Goal: Task Accomplishment & Management: Manage account settings

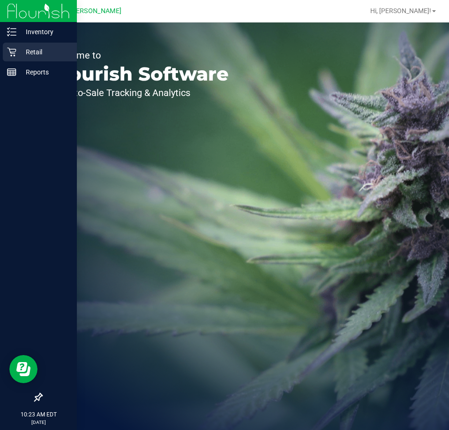
click at [20, 56] on p "Retail" at bounding box center [44, 51] width 56 height 11
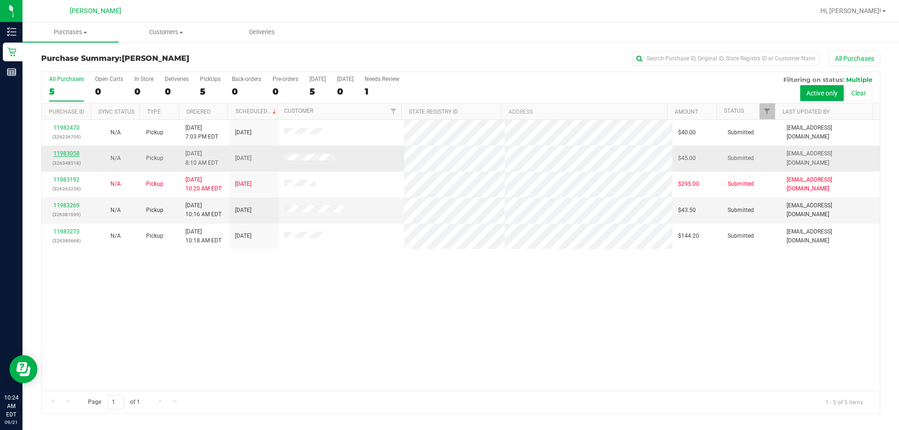
click at [59, 153] on link "11983058" at bounding box center [66, 153] width 26 height 7
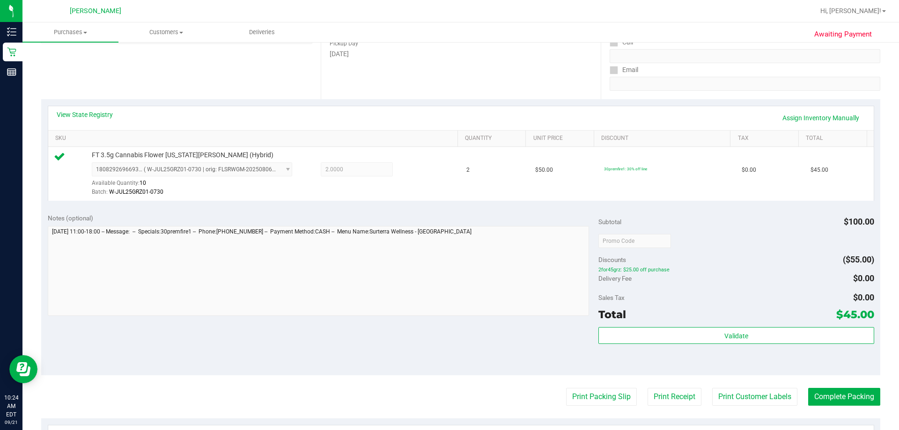
scroll to position [187, 0]
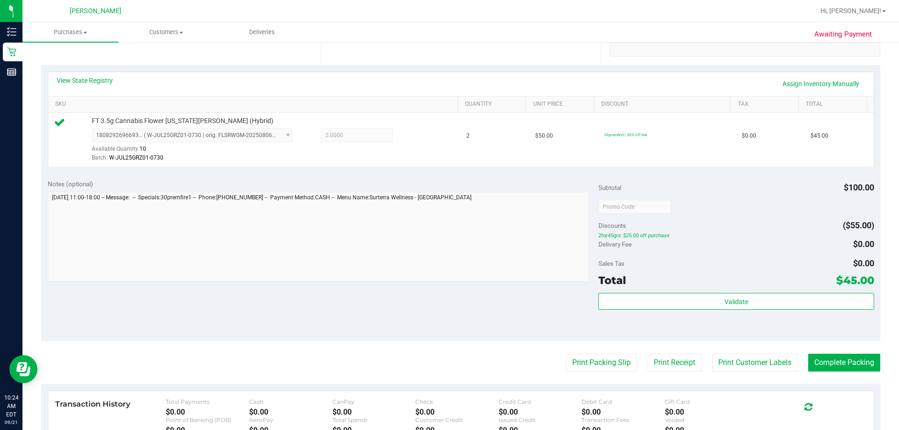
click at [448, 290] on div "Subtotal $100.00 Discounts ($55.00) 2for45grz: $25.00 off purchase Delivery Fee…" at bounding box center [736, 257] width 275 height 156
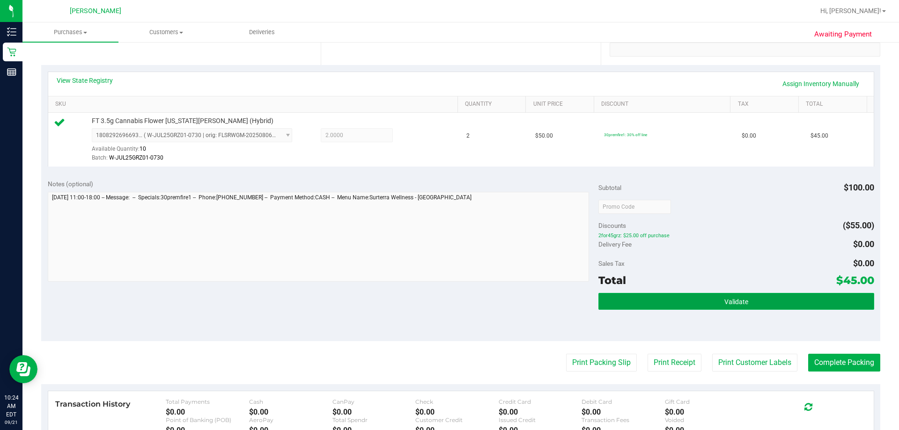
click at [448, 296] on button "Validate" at bounding box center [736, 301] width 275 height 17
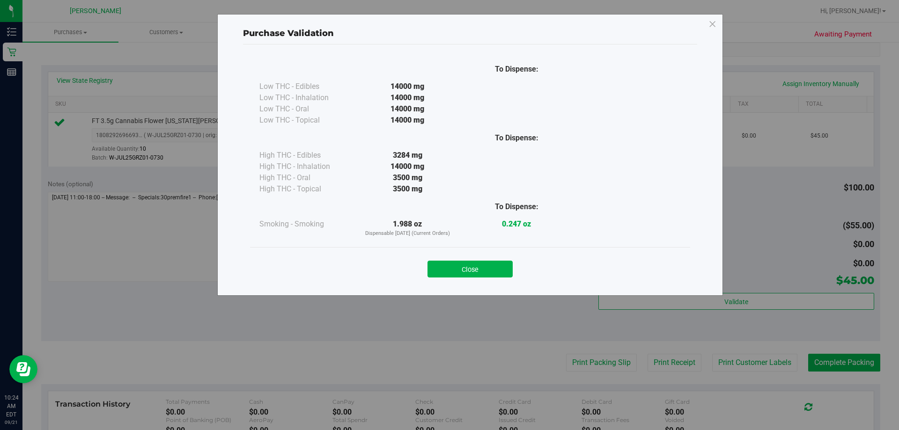
drag, startPoint x: 474, startPoint y: 269, endPoint x: 528, endPoint y: 266, distance: 54.4
click at [448, 269] on button "Close" at bounding box center [470, 269] width 85 height 17
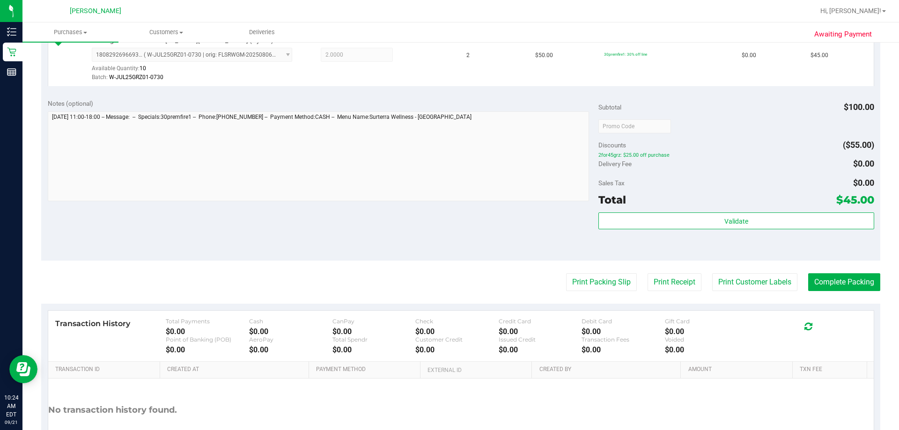
scroll to position [335, 0]
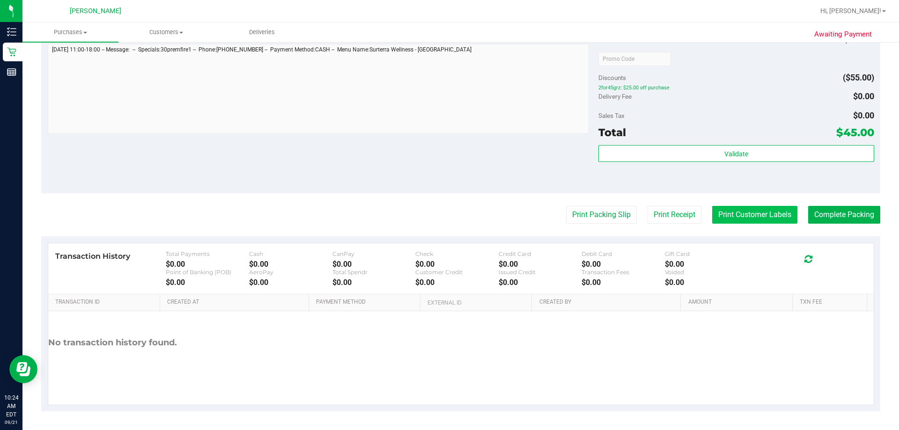
click at [448, 218] on button "Print Customer Labels" at bounding box center [754, 215] width 85 height 18
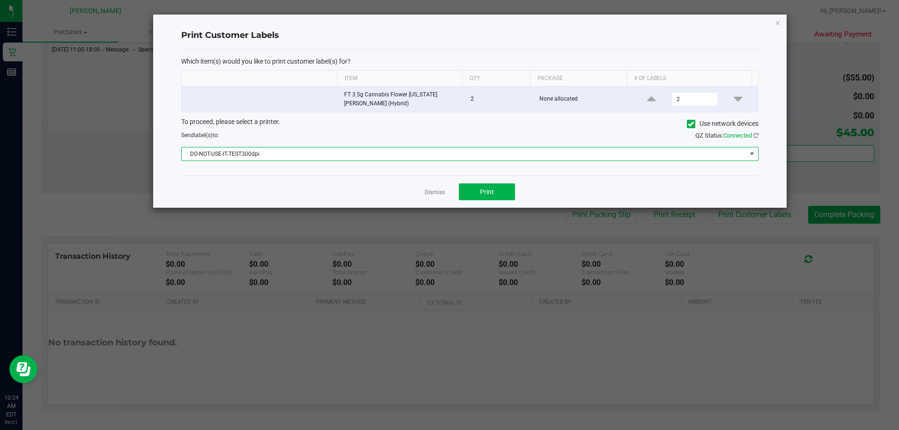
click at [425, 148] on span "DO-NOT-USE-IT-TEST300dpi" at bounding box center [464, 154] width 565 height 13
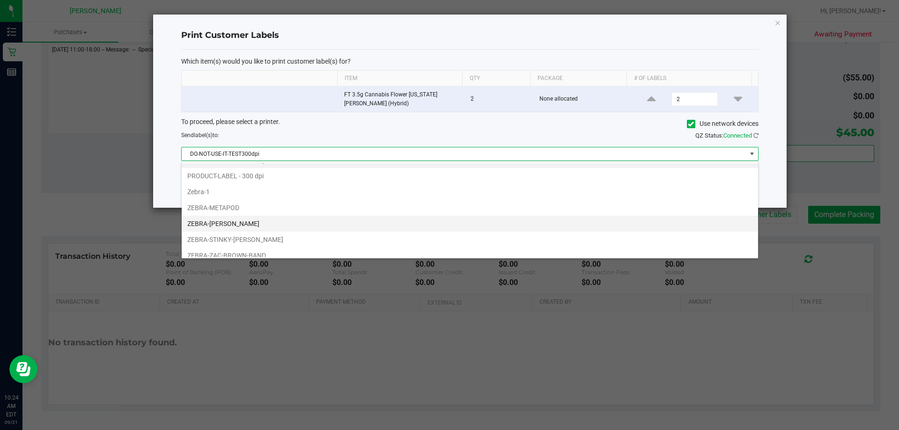
scroll to position [18, 0]
click at [260, 231] on li "ZEBRA-STINKY-[PERSON_NAME]" at bounding box center [470, 233] width 577 height 16
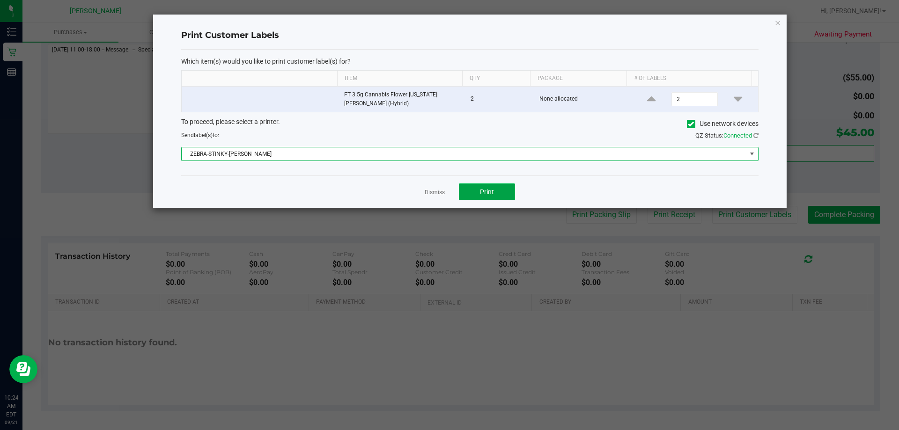
click at [448, 191] on button "Print" at bounding box center [487, 192] width 56 height 17
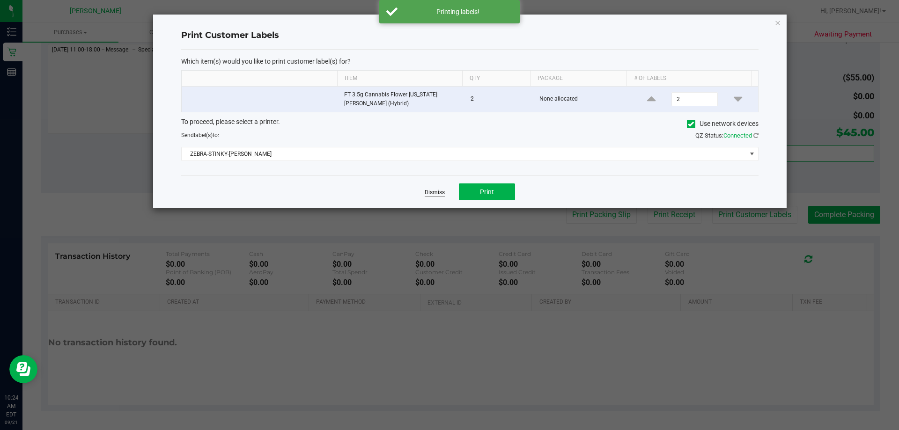
click at [437, 192] on link "Dismiss" at bounding box center [435, 193] width 20 height 8
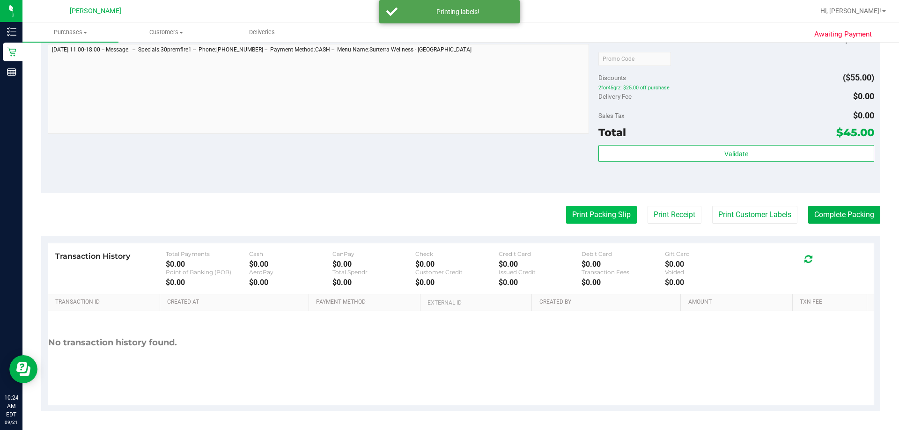
click at [448, 221] on button "Print Packing Slip" at bounding box center [601, 215] width 71 height 18
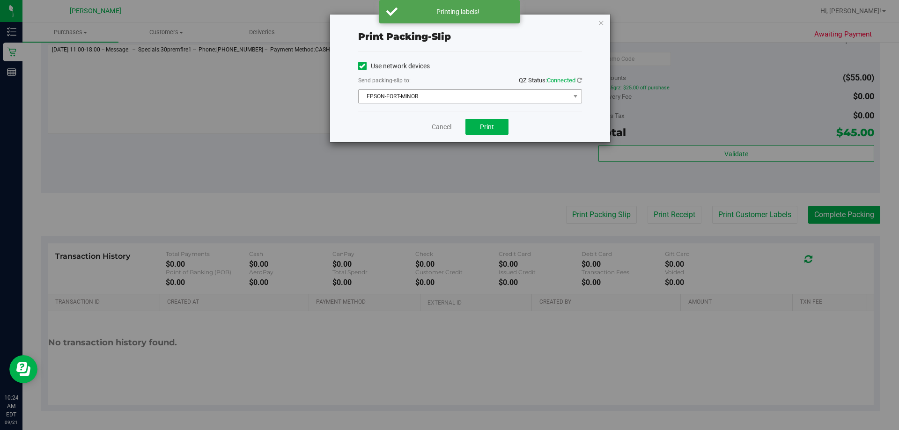
click at [388, 91] on span "EPSON-FORT-MINOR" at bounding box center [464, 96] width 211 height 13
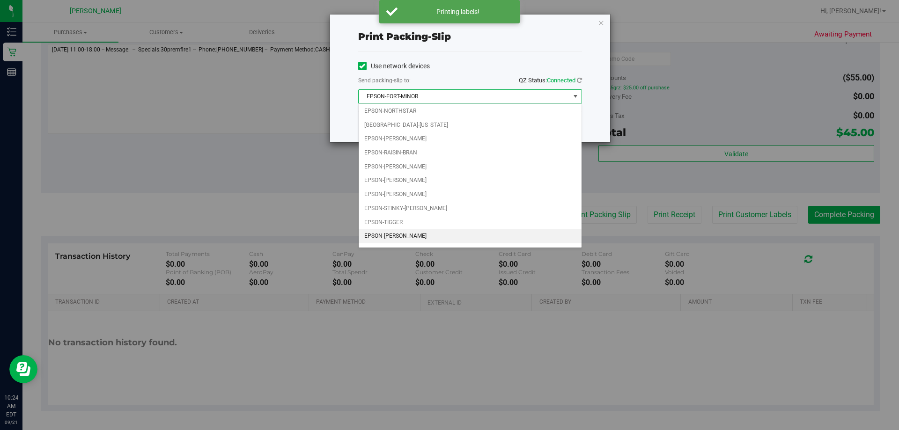
scroll to position [40, 0]
click at [414, 195] on li "EPSON-STINKY-[PERSON_NAME]" at bounding box center [470, 198] width 223 height 14
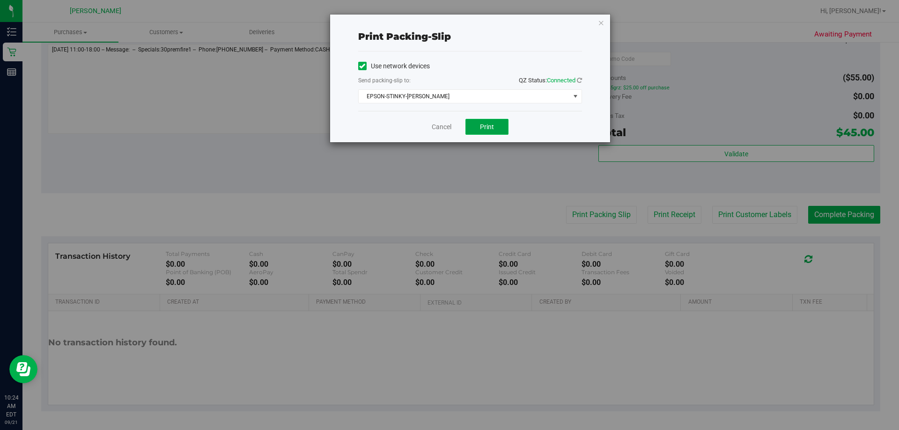
click at [448, 121] on button "Print" at bounding box center [487, 127] width 43 height 16
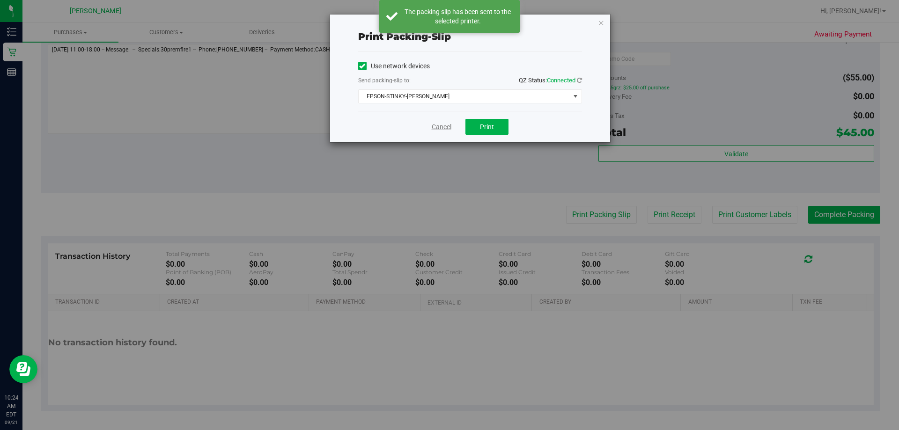
click at [434, 130] on link "Cancel" at bounding box center [442, 127] width 20 height 10
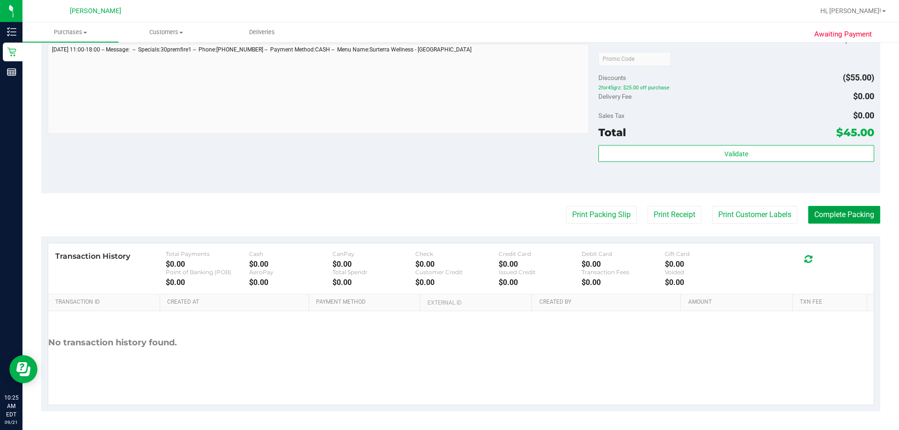
drag, startPoint x: 838, startPoint y: 215, endPoint x: 543, endPoint y: 194, distance: 295.3
click at [448, 215] on button "Complete Packing" at bounding box center [844, 215] width 72 height 18
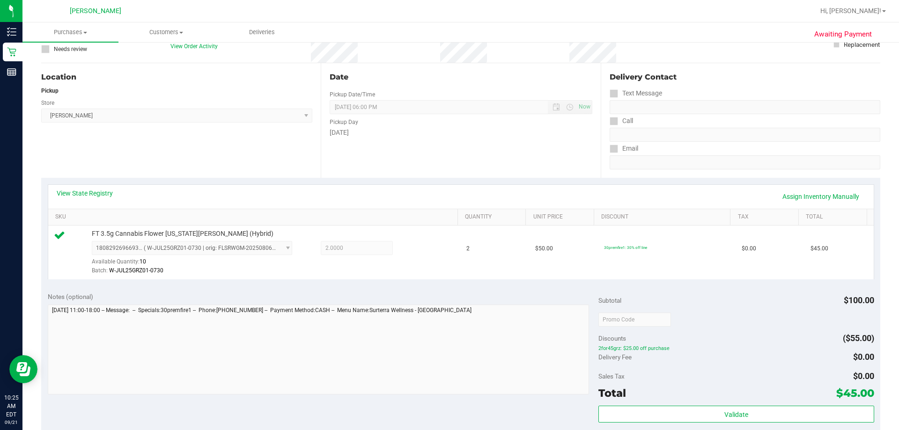
scroll to position [0, 0]
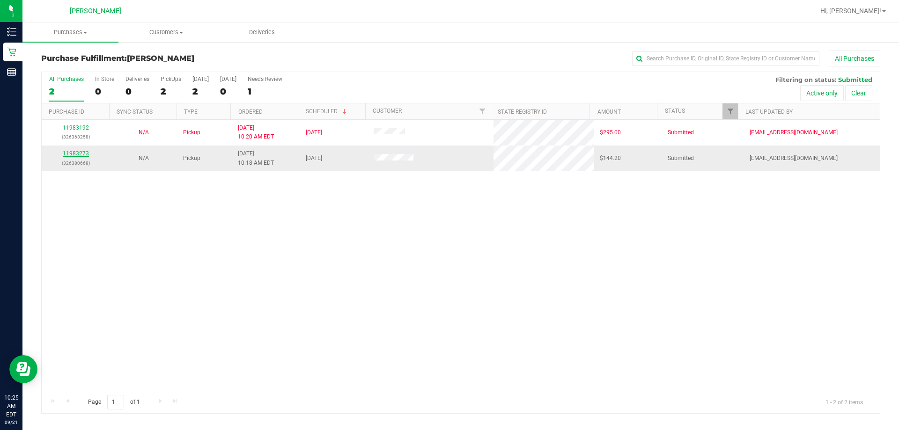
click at [75, 155] on link "11983273" at bounding box center [76, 153] width 26 height 7
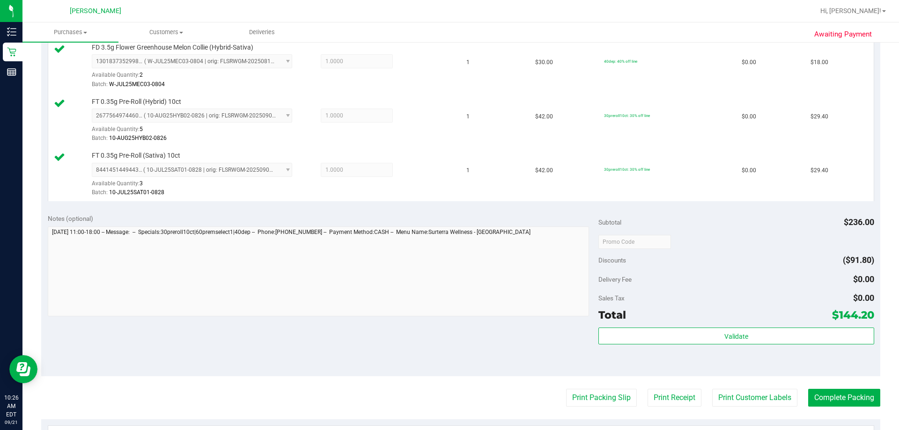
scroll to position [515, 0]
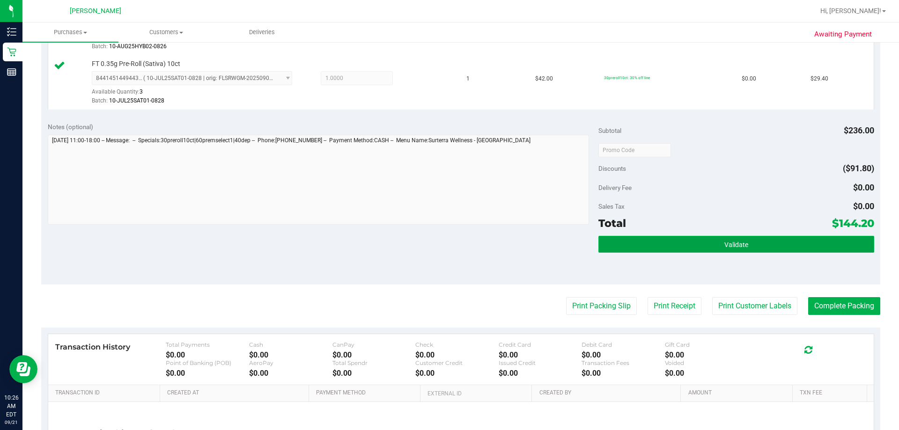
click at [448, 247] on span "Validate" at bounding box center [737, 244] width 24 height 7
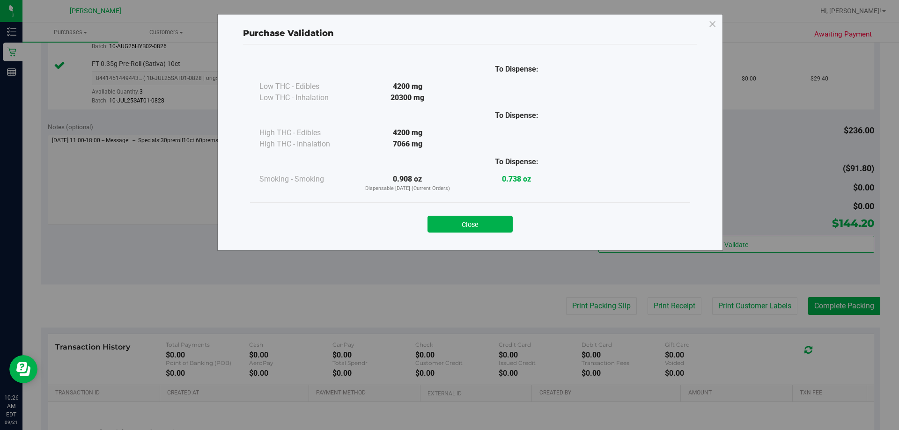
drag, startPoint x: 487, startPoint y: 218, endPoint x: 557, endPoint y: 239, distance: 72.8
click at [448, 217] on button "Close" at bounding box center [470, 224] width 85 height 17
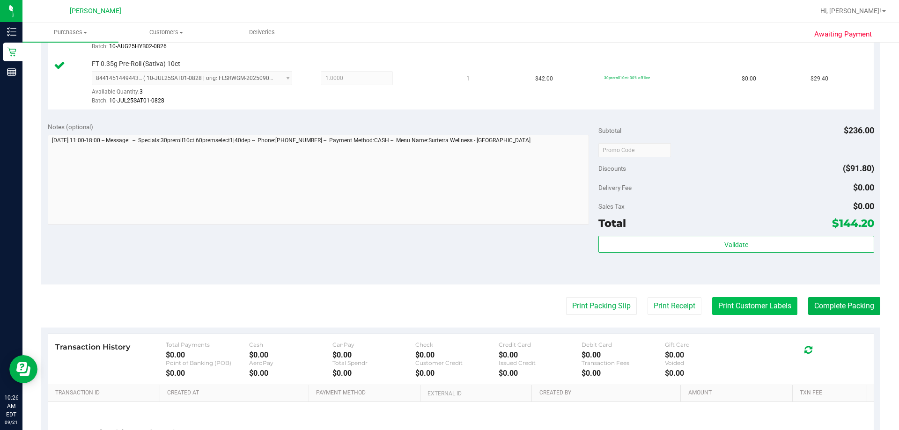
click at [448, 306] on button "Print Customer Labels" at bounding box center [754, 306] width 85 height 18
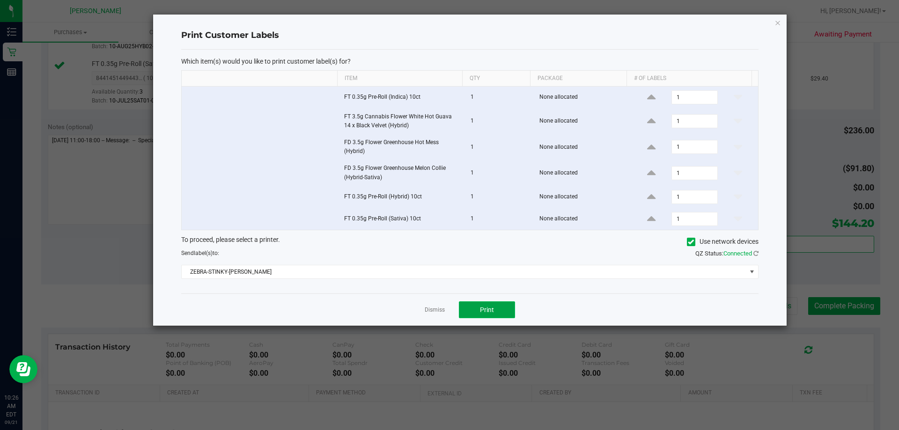
click at [448, 306] on button "Print" at bounding box center [487, 310] width 56 height 17
click at [440, 311] on link "Dismiss" at bounding box center [435, 310] width 20 height 8
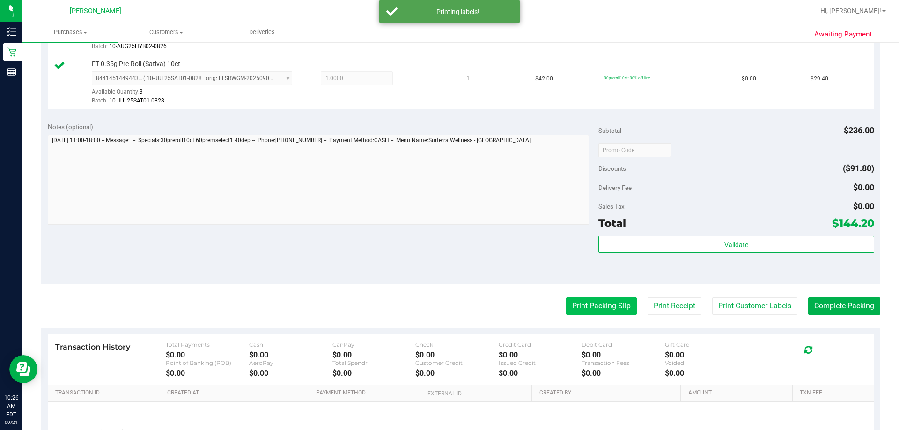
click at [448, 304] on button "Print Packing Slip" at bounding box center [601, 306] width 71 height 18
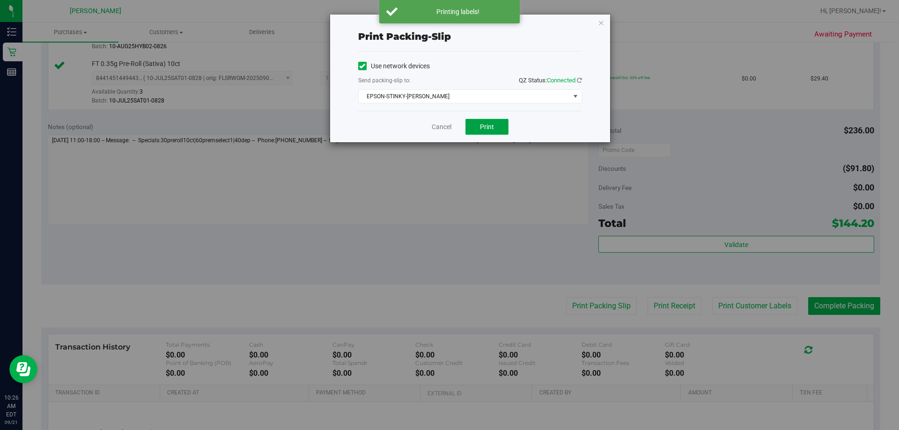
click at [448, 121] on button "Print" at bounding box center [487, 127] width 43 height 16
click at [440, 127] on link "Cancel" at bounding box center [442, 127] width 20 height 10
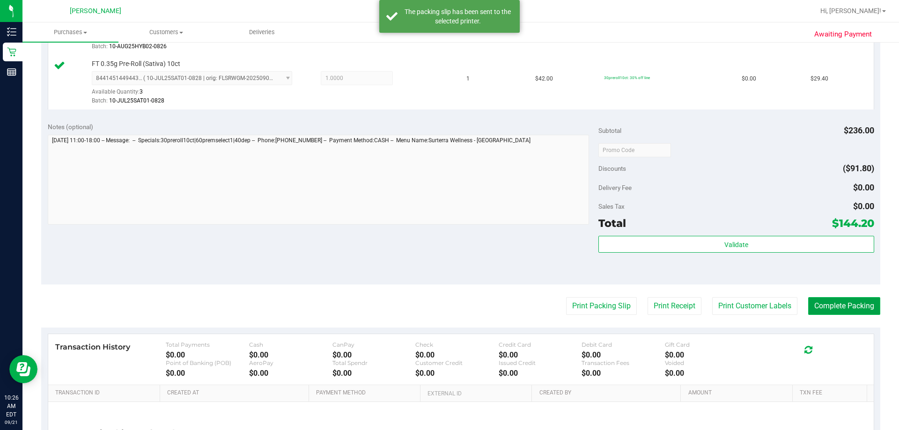
click at [448, 305] on button "Complete Packing" at bounding box center [844, 306] width 72 height 18
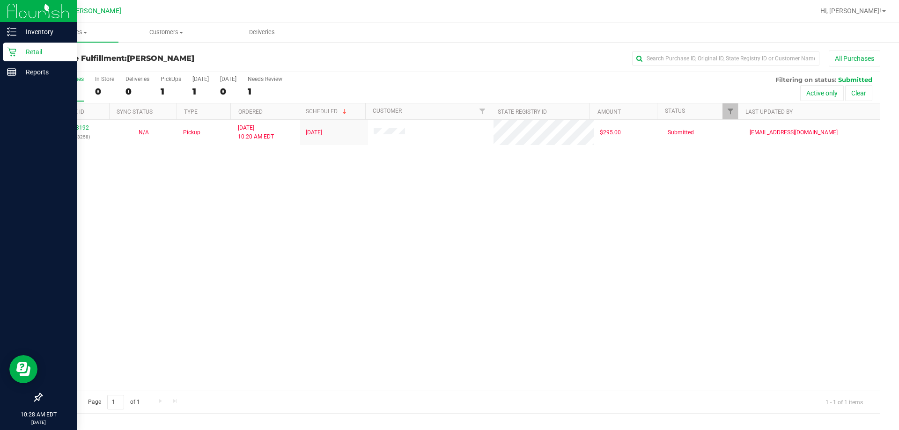
click at [11, 52] on icon at bounding box center [11, 52] width 9 height 9
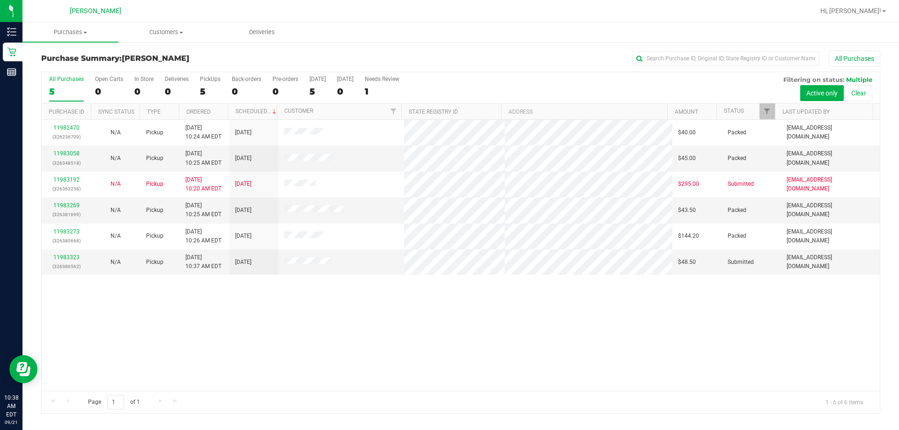
click at [70, 253] on td "11983323 (326386562)" at bounding box center [66, 262] width 49 height 25
click at [70, 255] on link "11983323" at bounding box center [66, 257] width 26 height 7
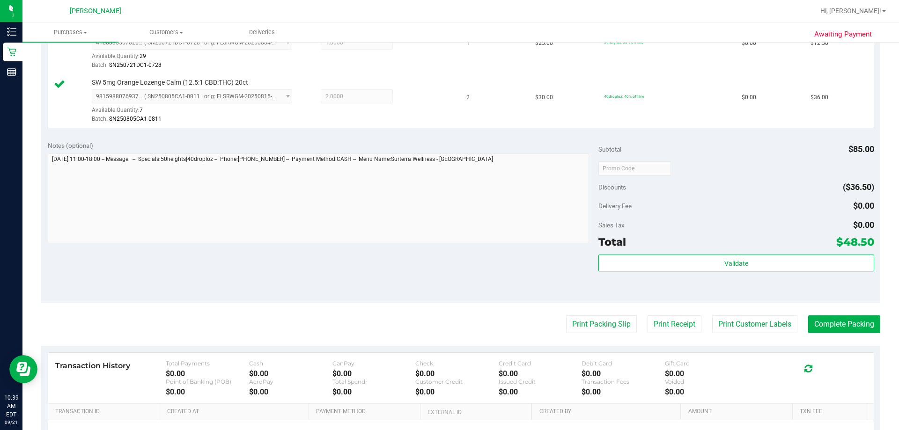
scroll to position [328, 0]
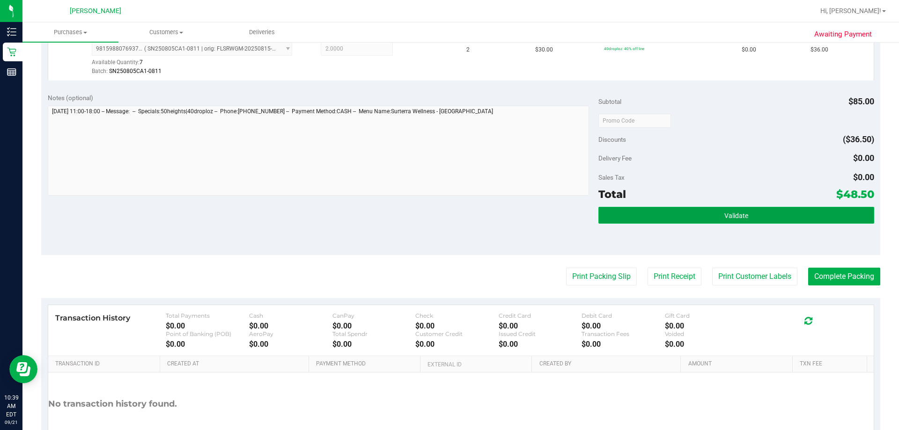
click at [448, 215] on span "Validate" at bounding box center [737, 215] width 24 height 7
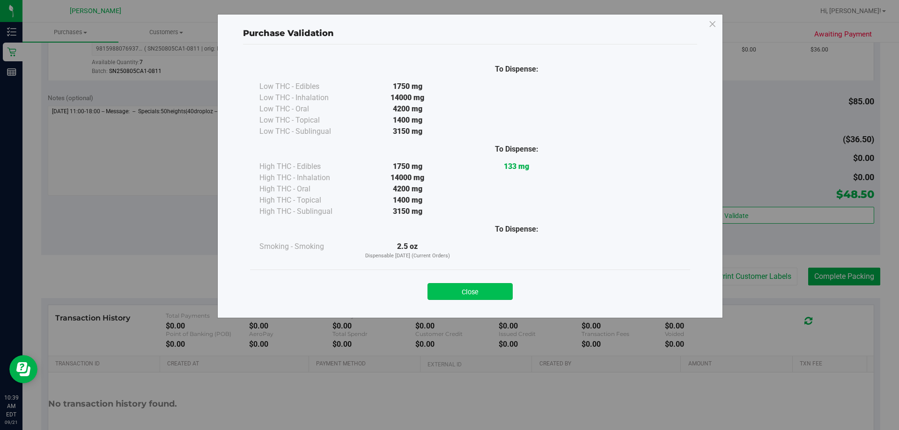
click at [448, 293] on button "Close" at bounding box center [470, 291] width 85 height 17
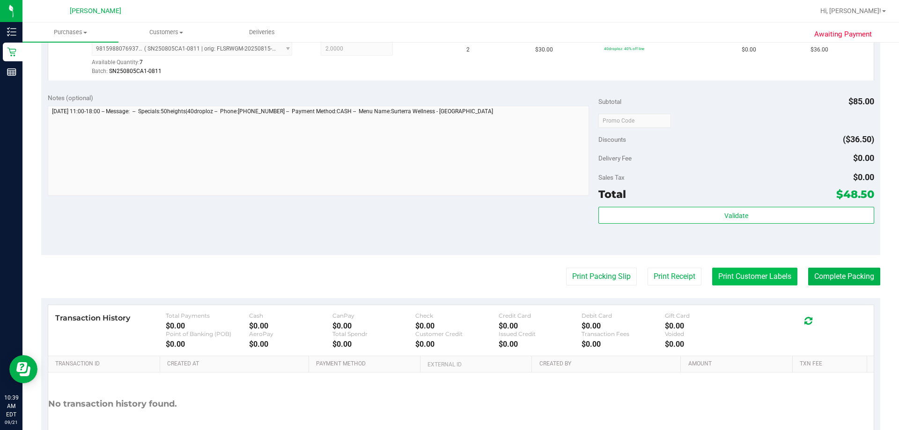
click at [448, 283] on button "Print Customer Labels" at bounding box center [754, 277] width 85 height 18
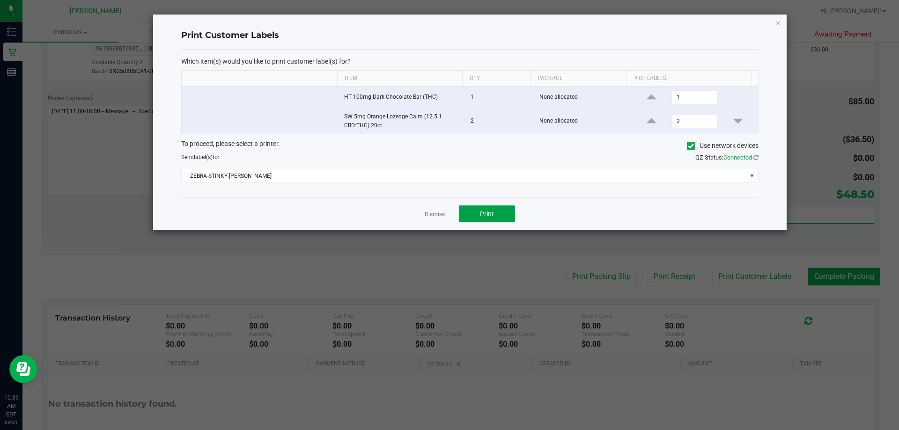
click at [448, 214] on span "Print" at bounding box center [487, 213] width 14 height 7
drag, startPoint x: 425, startPoint y: 213, endPoint x: 442, endPoint y: 221, distance: 19.3
click at [425, 213] on link "Dismiss" at bounding box center [435, 215] width 20 height 8
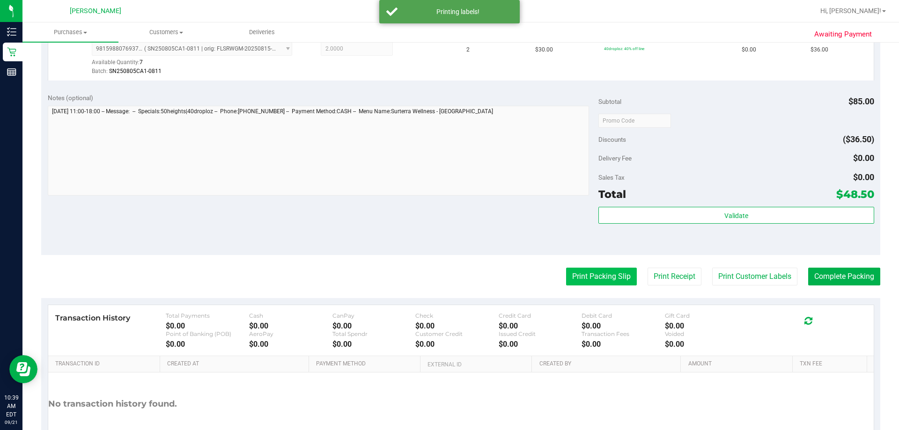
click at [448, 274] on button "Print Packing Slip" at bounding box center [601, 277] width 71 height 18
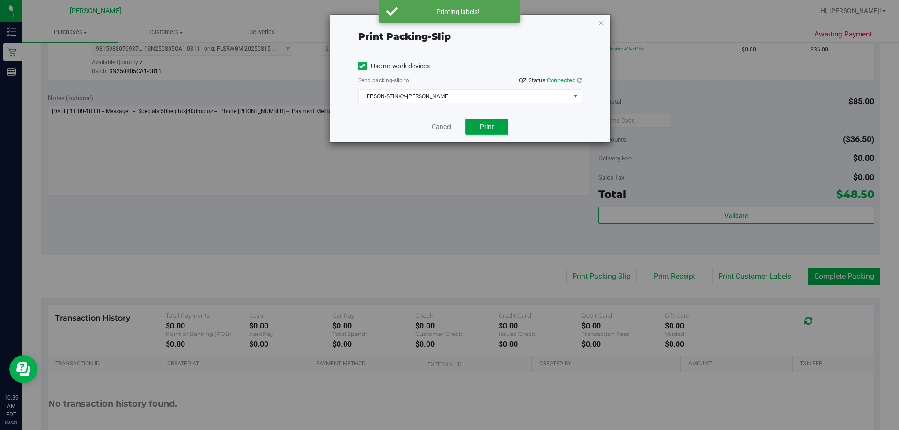
click at [448, 125] on button "Print" at bounding box center [487, 127] width 43 height 16
click at [435, 130] on link "Cancel" at bounding box center [442, 127] width 20 height 10
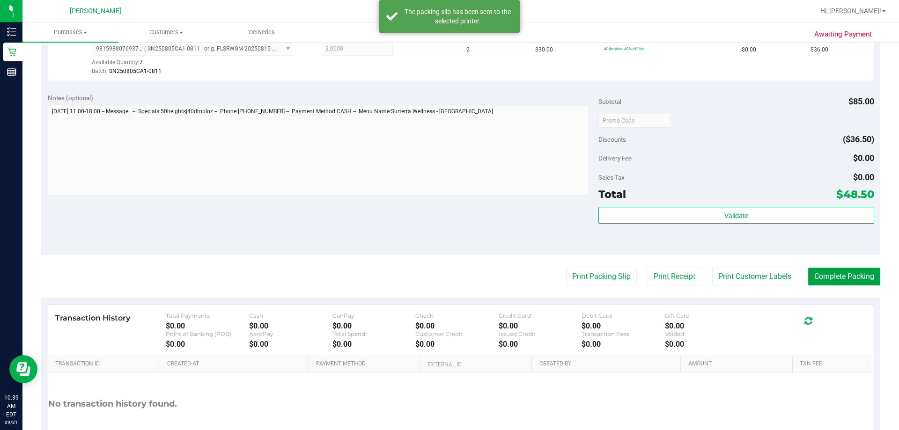
click at [448, 277] on button "Complete Packing" at bounding box center [844, 277] width 72 height 18
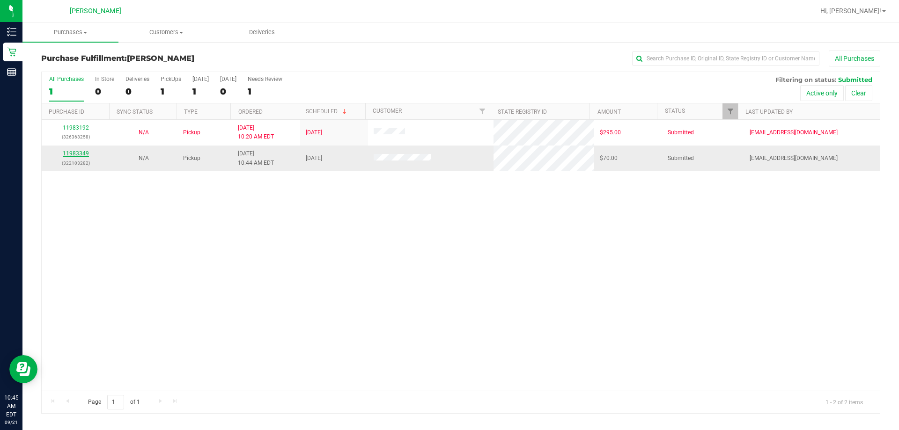
click at [84, 153] on link "11983349" at bounding box center [76, 153] width 26 height 7
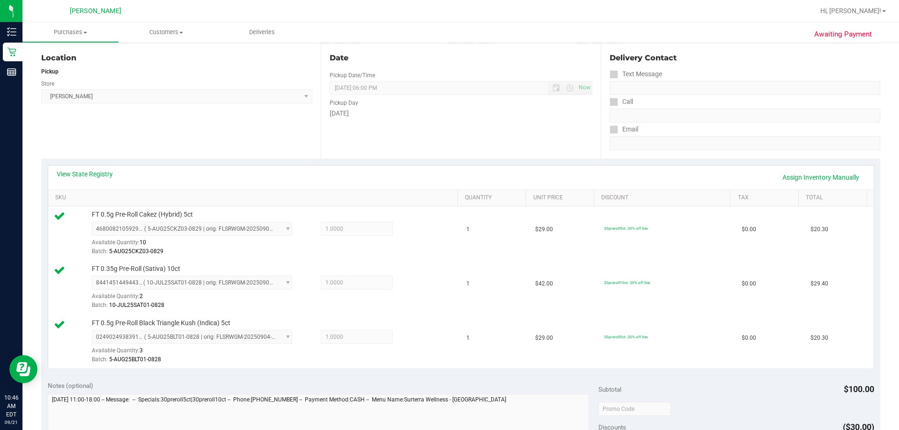
scroll to position [328, 0]
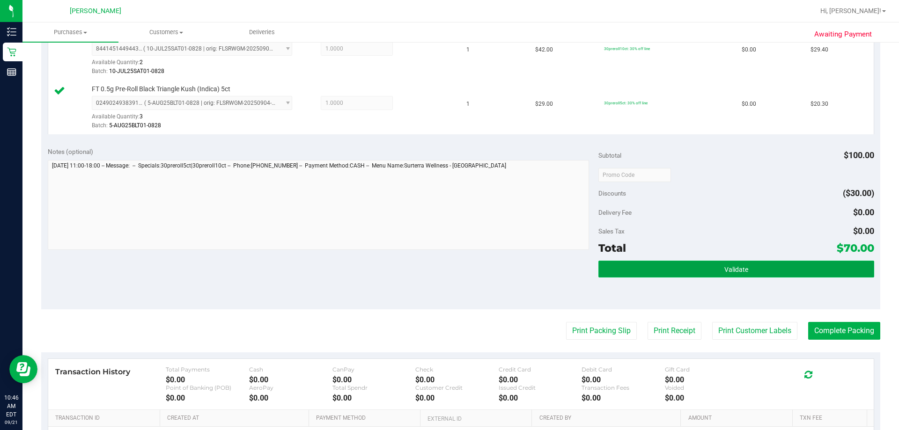
click at [448, 274] on button "Validate" at bounding box center [736, 269] width 275 height 17
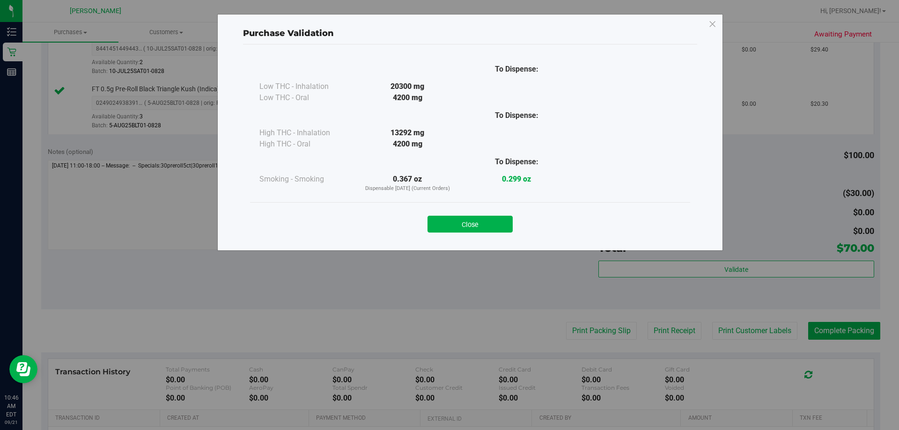
drag, startPoint x: 502, startPoint y: 230, endPoint x: 527, endPoint y: 230, distance: 25.8
click at [448, 230] on button "Close" at bounding box center [470, 224] width 85 height 17
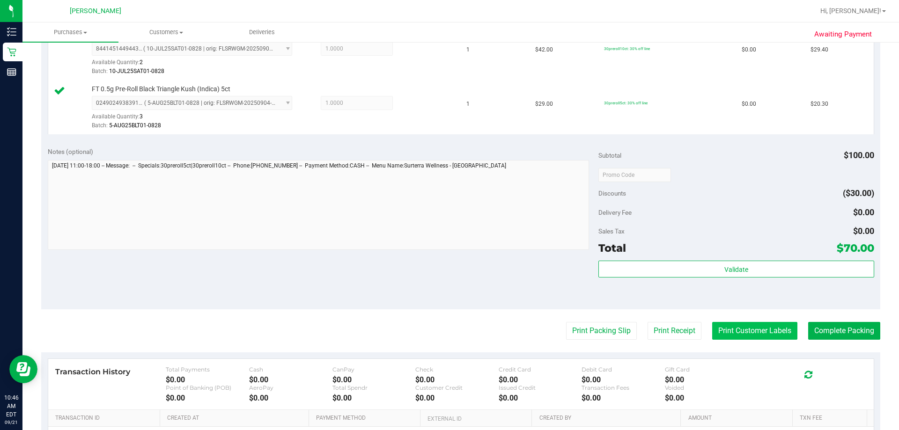
click at [448, 332] on button "Print Customer Labels" at bounding box center [754, 331] width 85 height 18
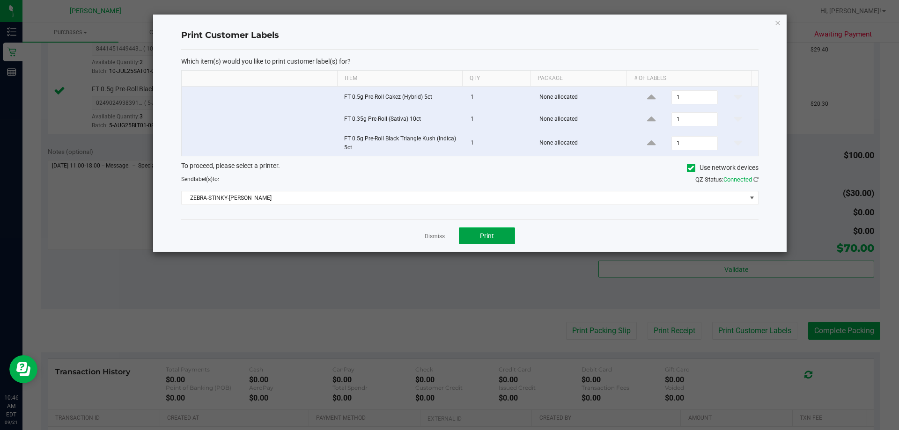
click at [448, 236] on button "Print" at bounding box center [487, 236] width 56 height 17
click at [433, 239] on link "Dismiss" at bounding box center [435, 237] width 20 height 8
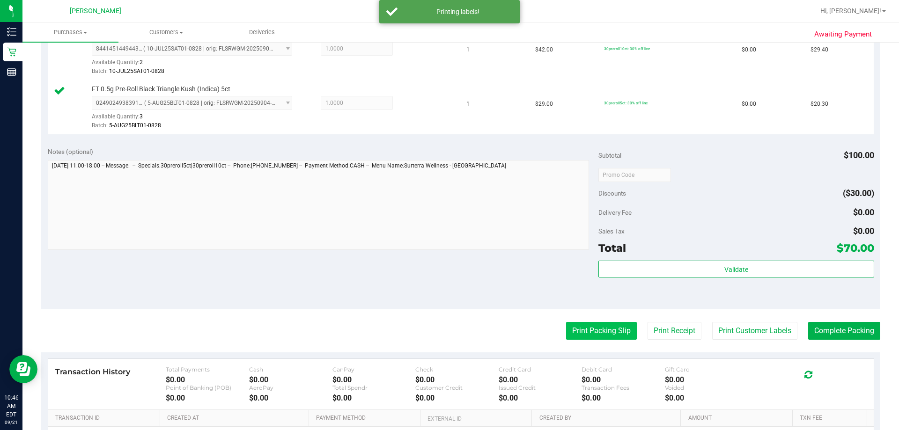
click at [448, 323] on button "Print Packing Slip" at bounding box center [601, 331] width 71 height 18
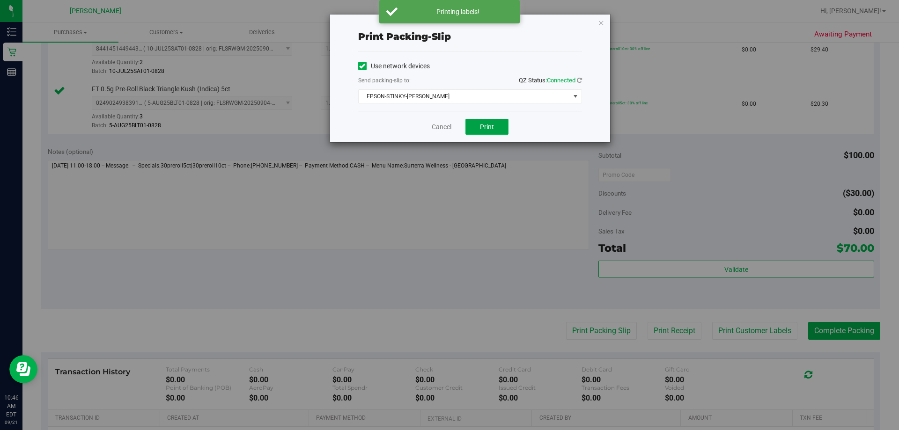
click at [448, 128] on span "Print" at bounding box center [487, 126] width 14 height 7
click at [439, 128] on link "Cancel" at bounding box center [442, 127] width 20 height 10
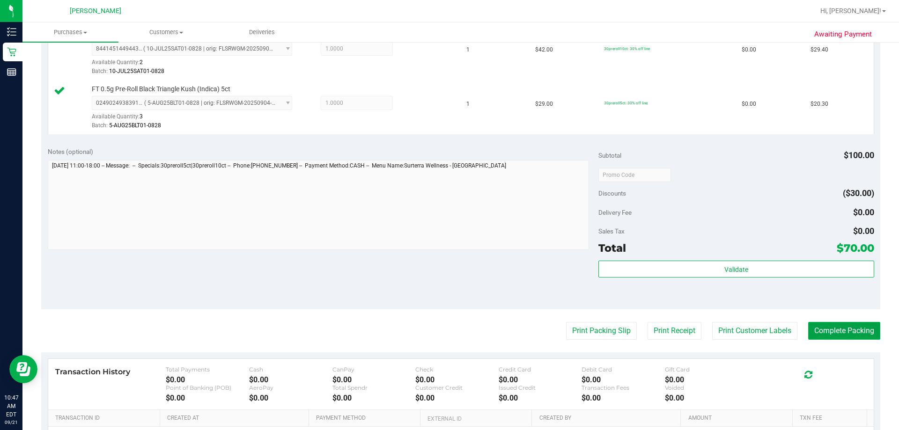
click at [448, 335] on button "Complete Packing" at bounding box center [844, 331] width 72 height 18
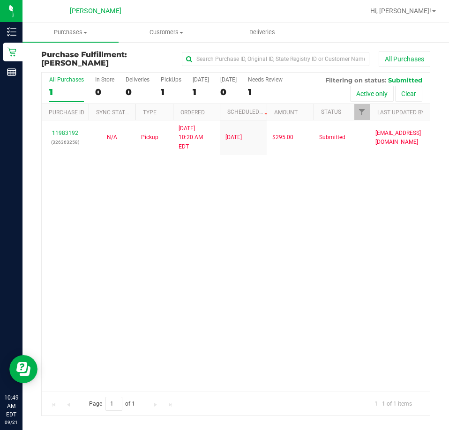
click at [299, 209] on div "11983192 (326363258) N/A Pickup [DATE] 10:20 AM EDT 9/21/2025 $295.00 Submitted…" at bounding box center [236, 255] width 388 height 271
click at [336, 213] on div "11983192 (326363258) N/A Pickup [DATE] 10:20 AM EDT 9/21/2025 $295.00 Submitted…" at bounding box center [236, 255] width 388 height 271
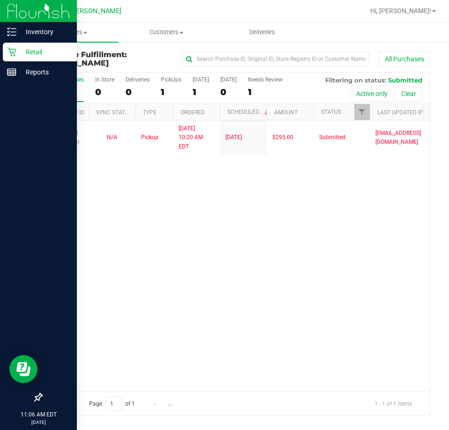
click at [12, 55] on icon at bounding box center [11, 52] width 9 height 9
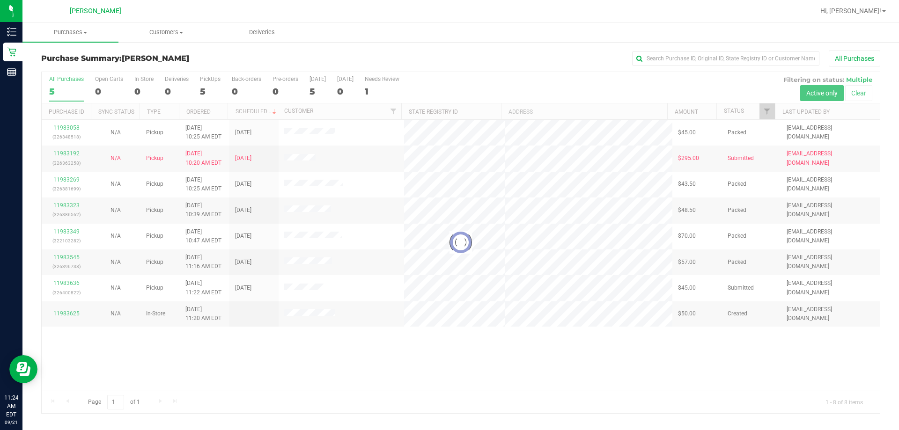
click at [448, 312] on div at bounding box center [461, 242] width 838 height 341
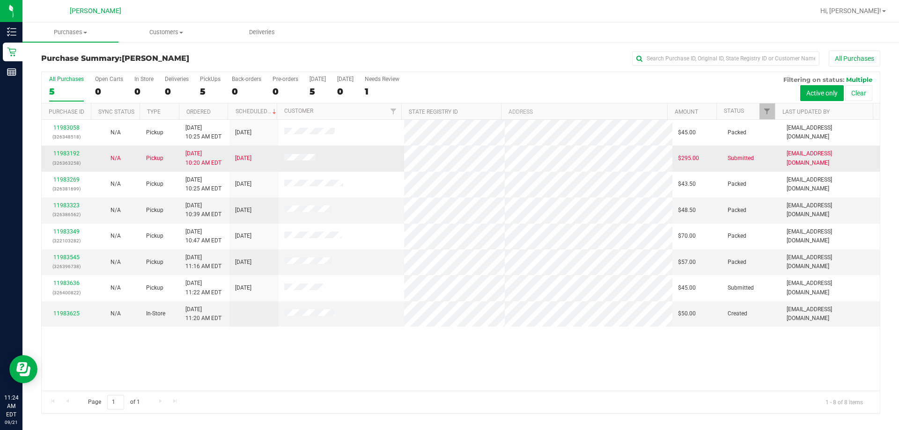
click at [350, 157] on td at bounding box center [342, 159] width 126 height 26
click at [72, 153] on link "11983192" at bounding box center [66, 153] width 26 height 7
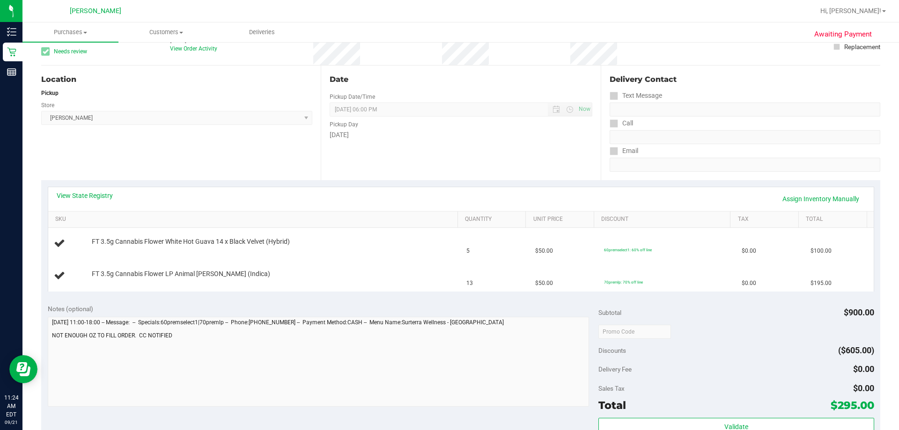
scroll to position [94, 0]
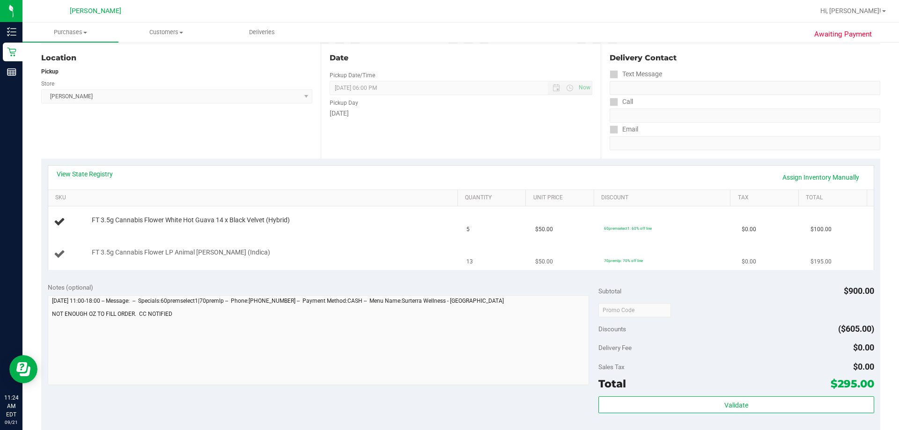
drag, startPoint x: 252, startPoint y: 253, endPoint x: 178, endPoint y: 247, distance: 73.8
click at [178, 247] on td "FT 3.5g Cannabis Flower LP Animal [PERSON_NAME] (Indica)" at bounding box center [254, 254] width 413 height 31
click at [244, 237] on td "FT 3.5g Cannabis Flower White Hot Guava 14 x Black Velvet (Hybrid)" at bounding box center [254, 223] width 413 height 32
drag, startPoint x: 244, startPoint y: 252, endPoint x: 147, endPoint y: 252, distance: 97.0
click at [147, 252] on div "FT 3.5g Cannabis Flower LP Animal [PERSON_NAME] (Indica)" at bounding box center [270, 252] width 366 height 9
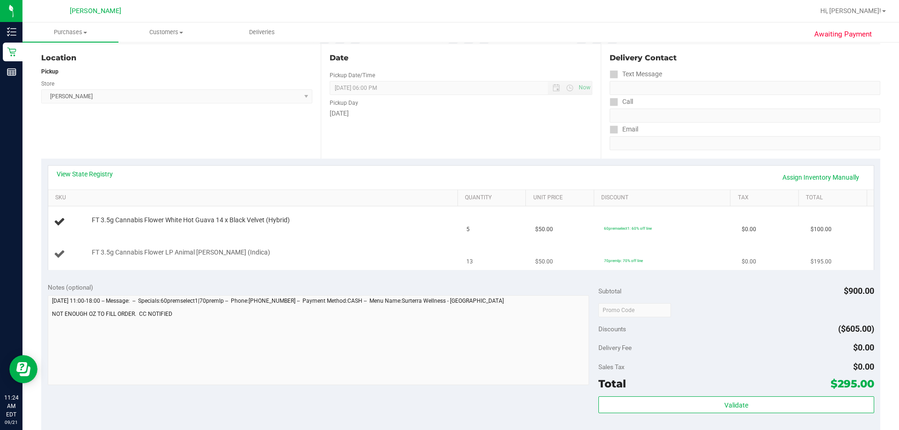
click at [220, 245] on td "FT 3.5g Cannabis Flower LP Animal [PERSON_NAME] (Indica)" at bounding box center [254, 254] width 413 height 31
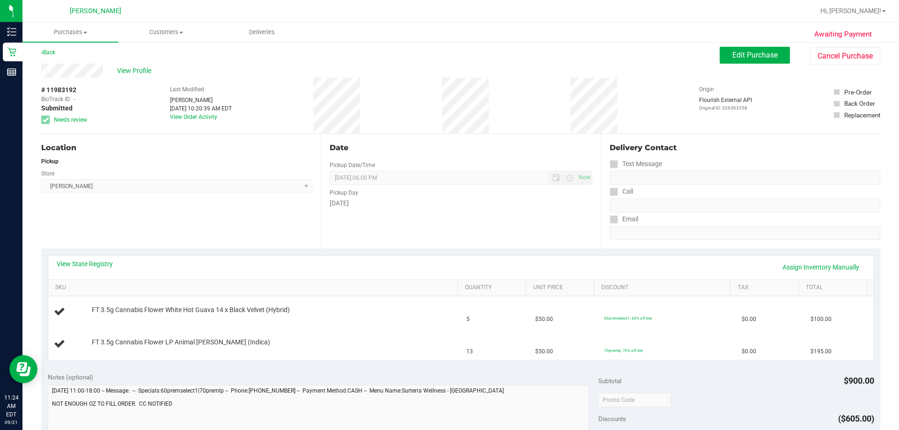
scroll to position [0, 0]
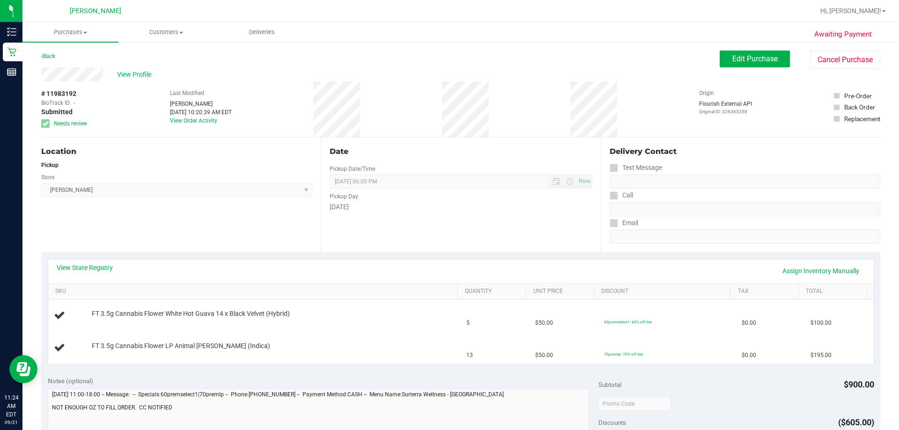
click at [206, 206] on div "Location Pickup Store [PERSON_NAME] Select Store [PERSON_NAME][GEOGRAPHIC_DATA]…" at bounding box center [181, 195] width 280 height 115
click at [98, 265] on link "View State Registry" at bounding box center [85, 267] width 56 height 9
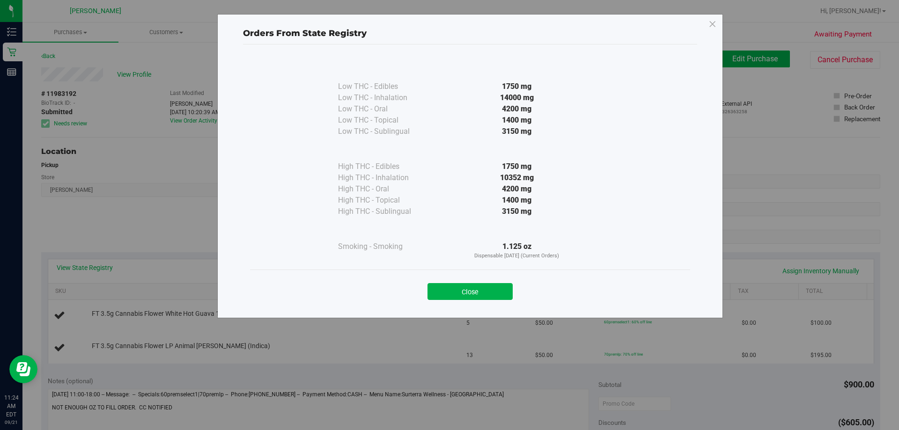
drag, startPoint x: 456, startPoint y: 216, endPoint x: 495, endPoint y: 220, distance: 39.1
click at [448, 217] on div "Low THC - Edibles 1750 mg Low THC - Inhalation" at bounding box center [470, 158] width 264 height 203
click at [448, 233] on div at bounding box center [517, 229] width 171 height 24
click at [448, 239] on div "Orders From State Registry Low THC - Edibles 1750 mg" at bounding box center [453, 215] width 906 height 430
click at [448, 288] on button "Close" at bounding box center [470, 291] width 85 height 17
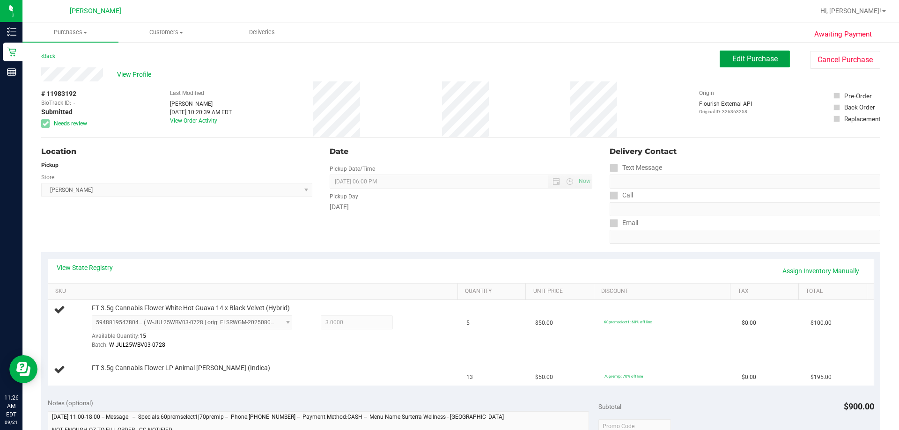
click at [448, 58] on span "Edit Purchase" at bounding box center [755, 58] width 45 height 9
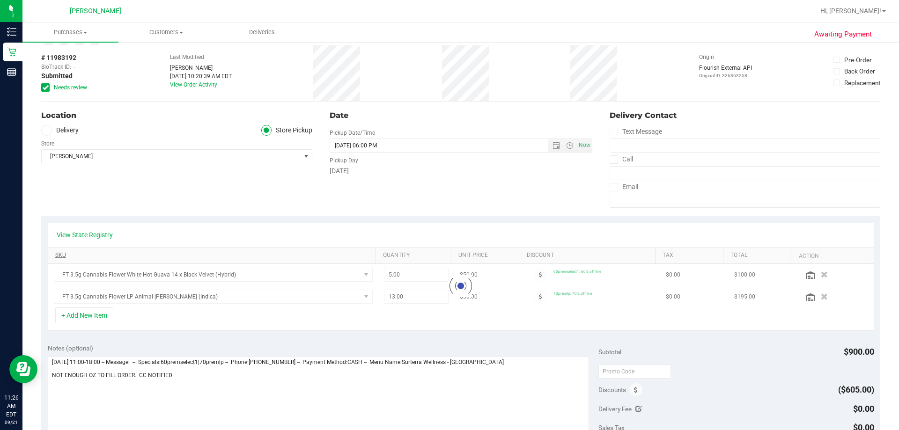
scroll to position [47, 0]
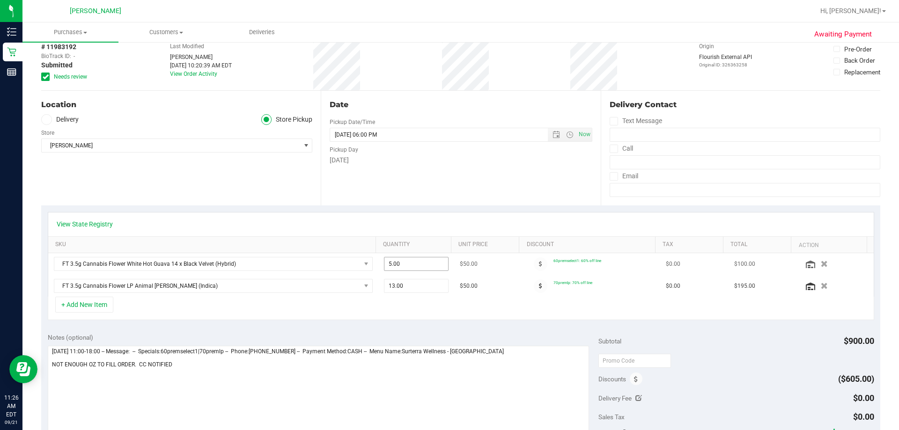
click at [407, 267] on span "5.00 5" at bounding box center [416, 264] width 65 height 14
type input "3"
type input "3.00"
click at [413, 316] on div "+ Add New Item" at bounding box center [461, 308] width 827 height 23
drag, startPoint x: 416, startPoint y: 291, endPoint x: 289, endPoint y: 291, distance: 127.4
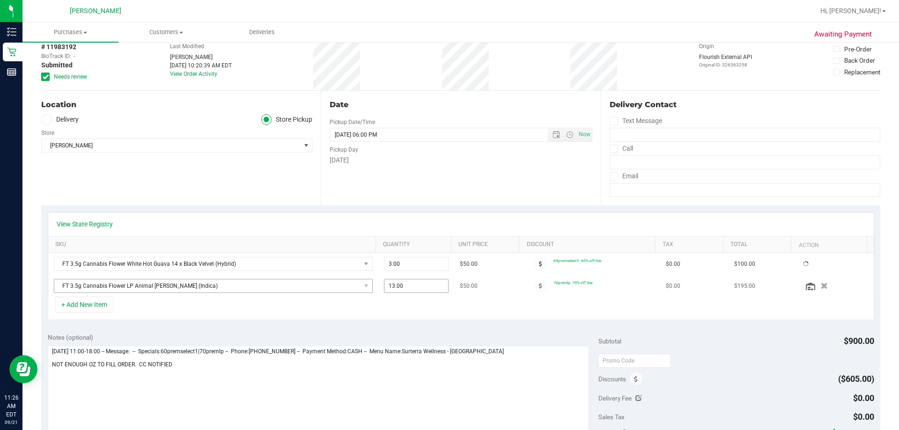
click at [314, 291] on tr "FT 3.5g Cannabis Flower LP Animal [PERSON_NAME] (Indica) 13.00 13 $50.00 70prem…" at bounding box center [461, 286] width 826 height 22
click at [398, 289] on span "13.00 13" at bounding box center [416, 286] width 65 height 14
type input "1"
type input "6"
type input "6.00"
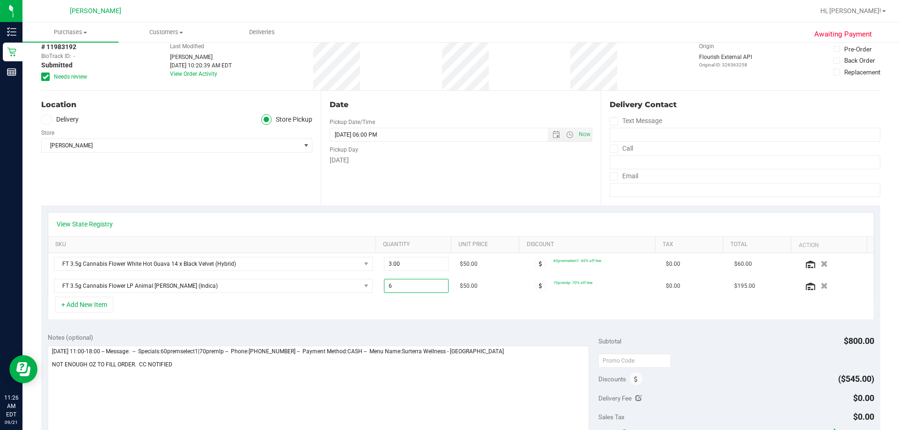
click at [404, 309] on div "+ Add New Item" at bounding box center [461, 308] width 827 height 23
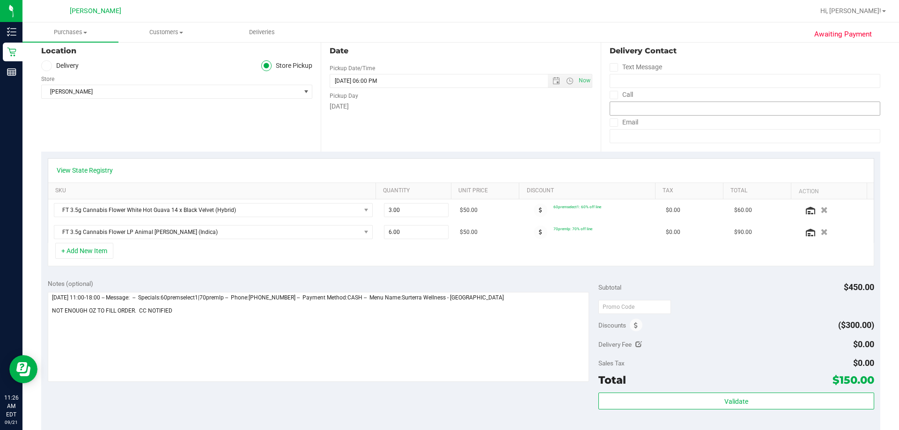
scroll to position [0, 0]
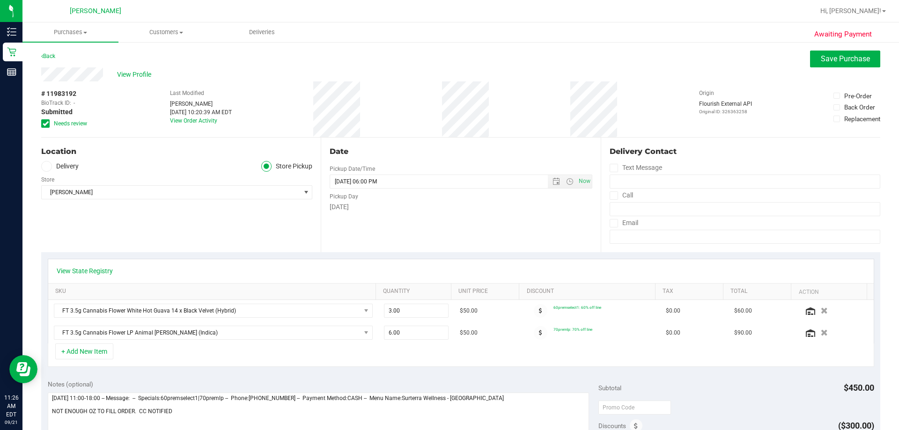
click at [448, 63] on div "Back Save Purchase" at bounding box center [460, 59] width 839 height 17
click at [448, 61] on button "Save Purchase" at bounding box center [845, 59] width 70 height 17
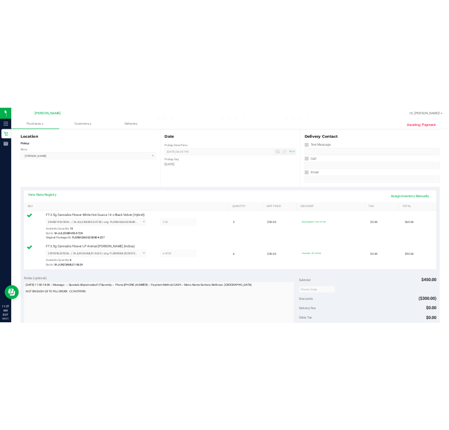
scroll to position [352, 0]
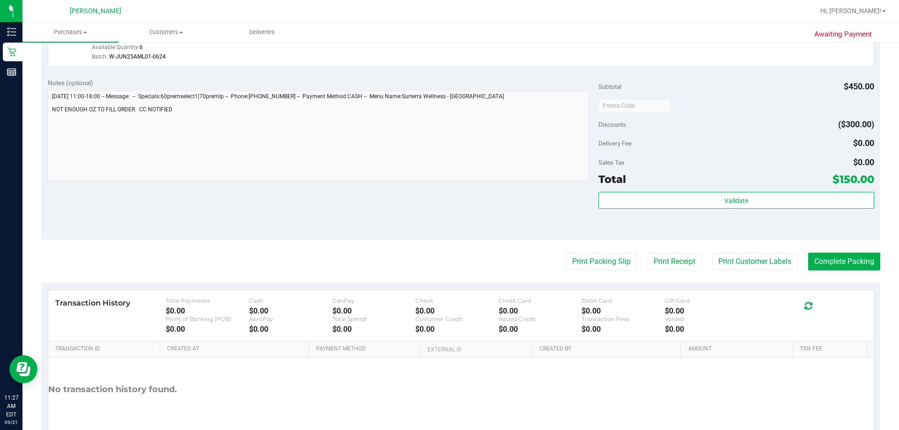
click at [448, 251] on purchase-details "Back Edit Purchase Cancel Purchase View Profile # 11983192 BioTrack ID: - Submi…" at bounding box center [460, 79] width 839 height 760
click at [448, 259] on button "Complete Packing" at bounding box center [844, 262] width 72 height 18
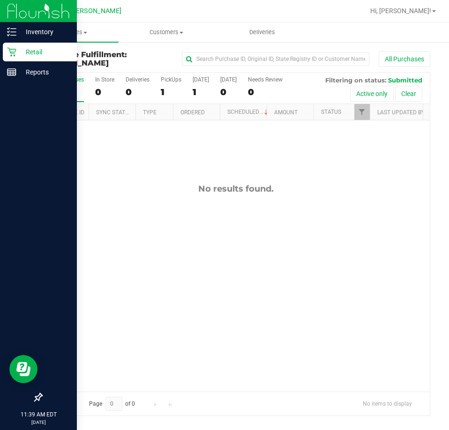
click at [9, 54] on icon at bounding box center [11, 51] width 9 height 9
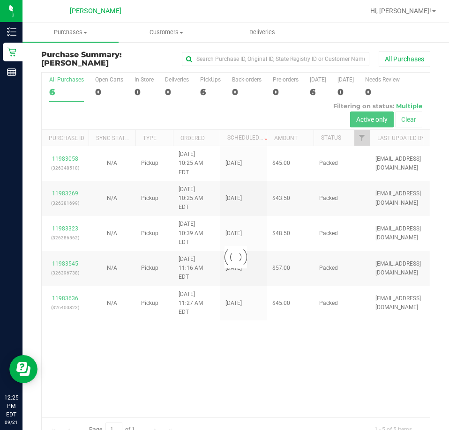
click at [280, 357] on div at bounding box center [236, 257] width 388 height 369
click at [333, 342] on div at bounding box center [236, 257] width 388 height 369
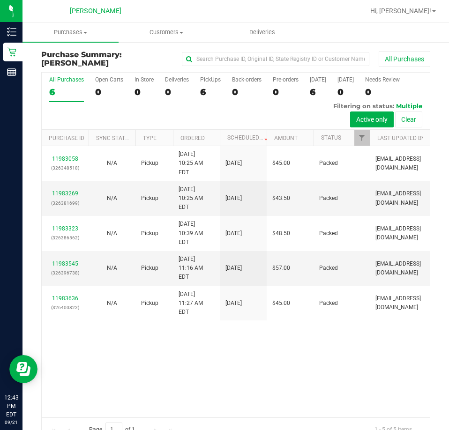
click at [315, 320] on div "11983058 (326348518) N/A Pickup [DATE] 10:25 AM EDT 9/21/2025 $45.00 Packed [EM…" at bounding box center [236, 281] width 388 height 271
drag, startPoint x: 293, startPoint y: 291, endPoint x: 245, endPoint y: 258, distance: 58.6
click at [292, 291] on div "11983058 (326348518) N/A Pickup [DATE] 10:25 AM EDT 9/21/2025 $45.00 Packed [EM…" at bounding box center [236, 281] width 388 height 271
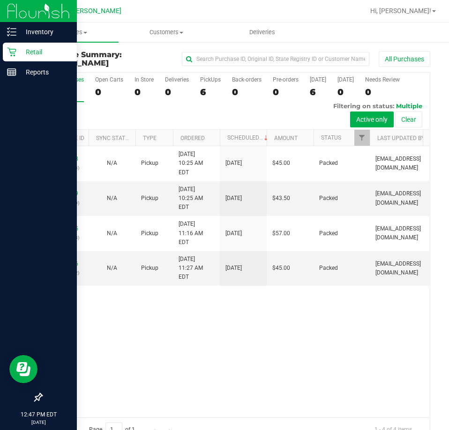
click at [11, 53] on icon at bounding box center [11, 52] width 9 height 9
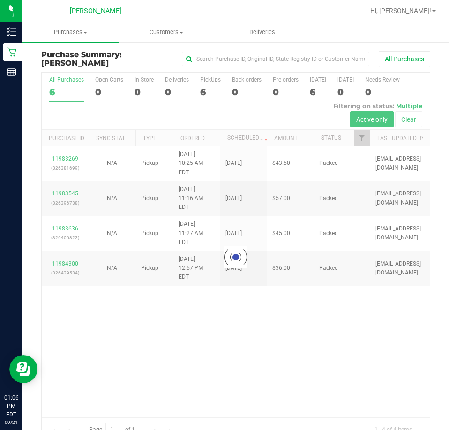
click at [319, 338] on div at bounding box center [236, 257] width 388 height 369
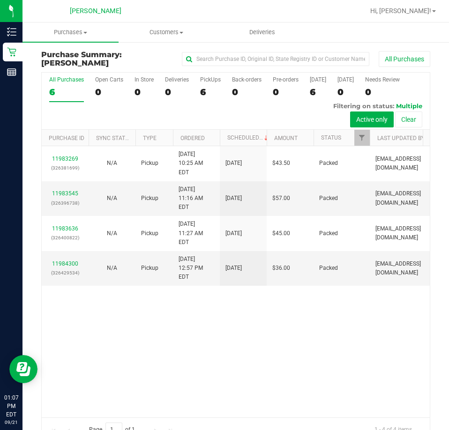
click at [315, 330] on div "11983269 (326381699) N/A Pickup [DATE] 10:25 AM EDT 9/21/2025 $43.50 Packed [EM…" at bounding box center [236, 281] width 388 height 271
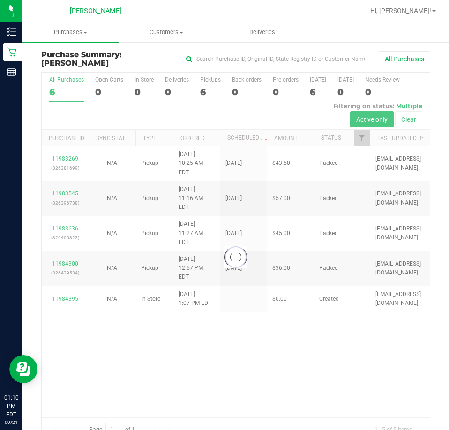
click at [310, 315] on div at bounding box center [236, 257] width 388 height 369
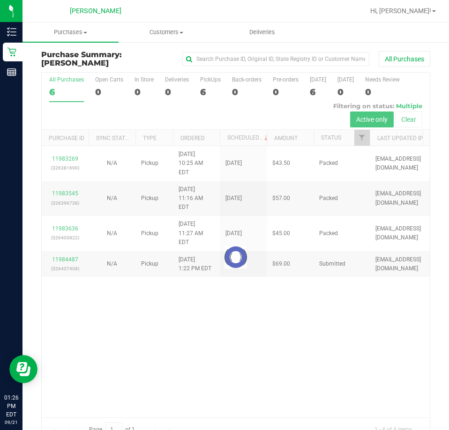
click at [296, 297] on div at bounding box center [236, 257] width 388 height 369
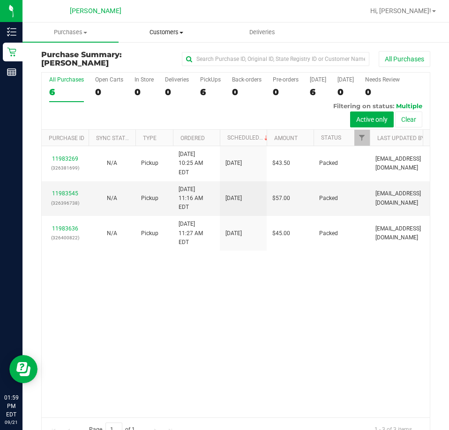
click at [165, 29] on span "Customers" at bounding box center [166, 32] width 95 height 8
click at [177, 57] on span "All customers" at bounding box center [152, 56] width 67 height 8
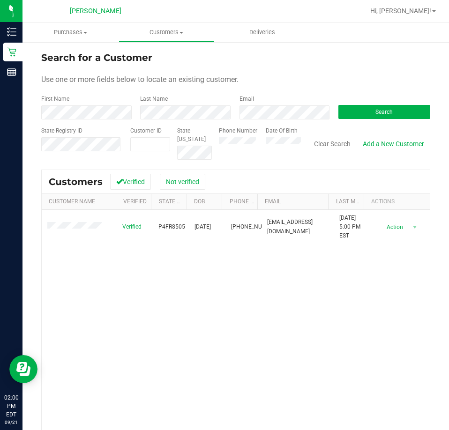
click at [152, 259] on div "Verified P4FR8505 [DATE] (352) 396-8516 [EMAIL_ADDRESS][DOMAIN_NAME] [DATE] 5:0…" at bounding box center [236, 345] width 388 height 271
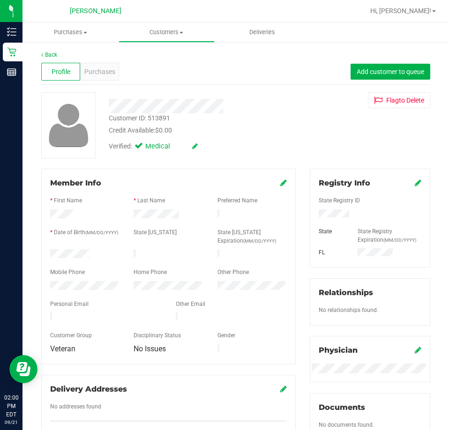
click at [234, 130] on div "Credit Available: $0.00" at bounding box center [202, 131] width 187 height 10
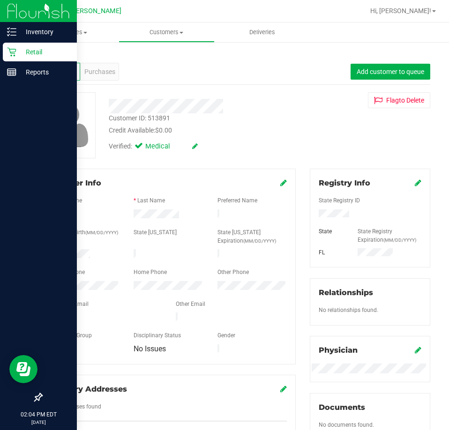
click at [12, 52] on icon at bounding box center [11, 52] width 9 height 9
